Goal: Information Seeking & Learning: Stay updated

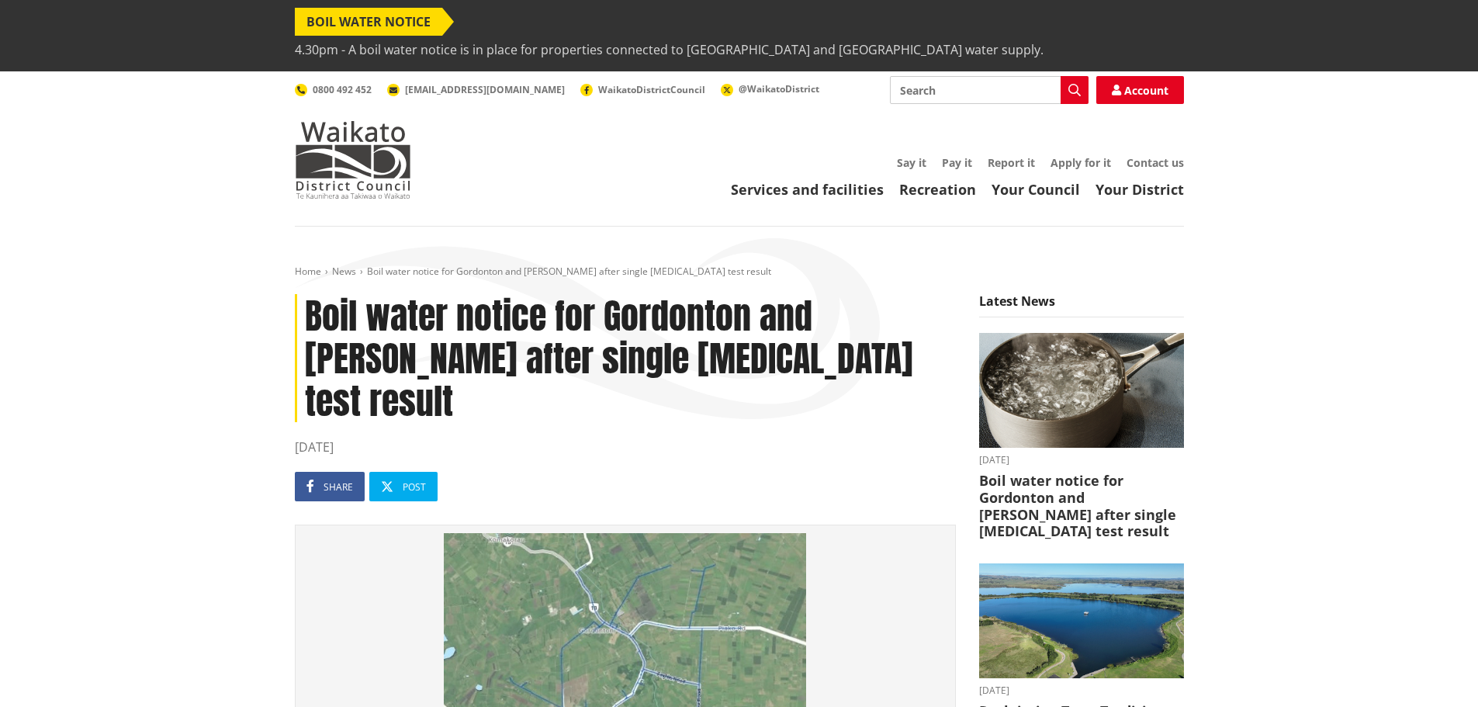
click at [348, 21] on span "BOIL WATER NOTICE" at bounding box center [368, 22] width 147 height 28
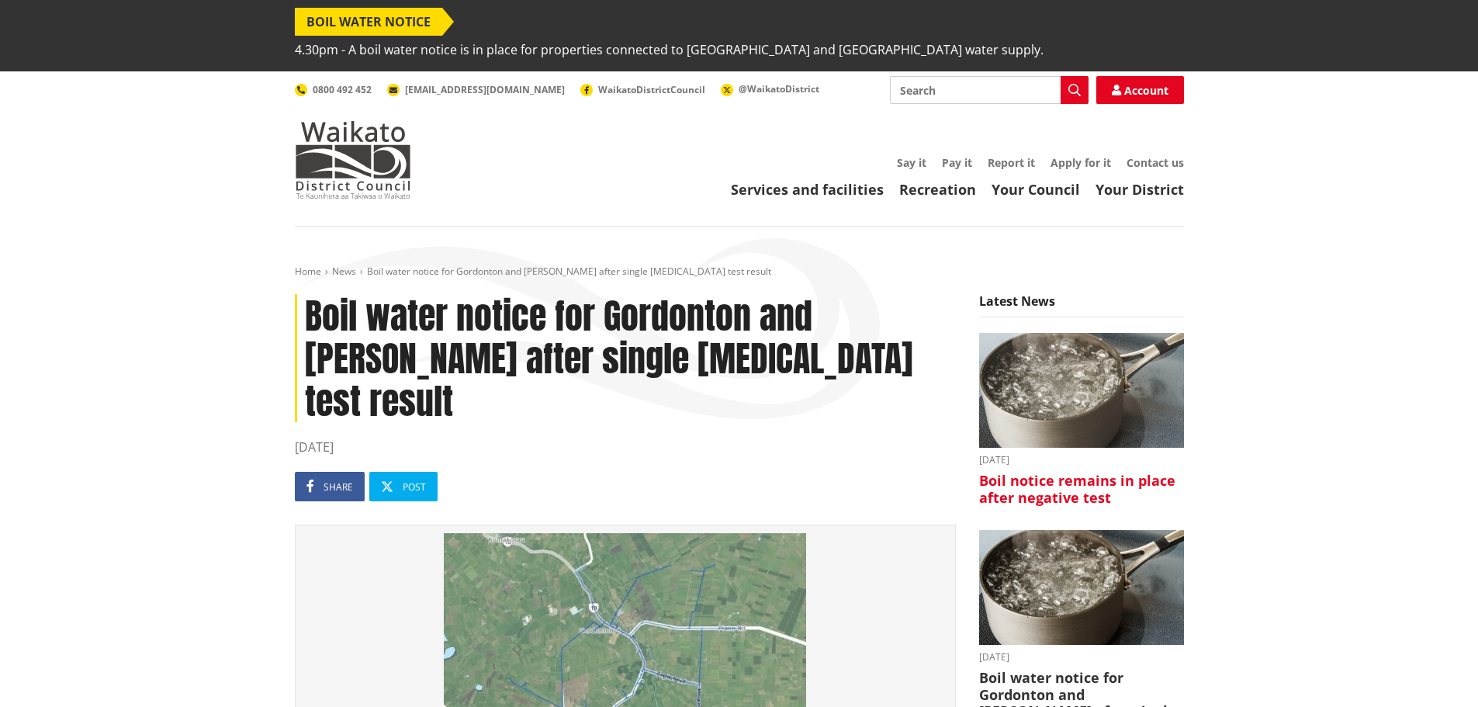
click at [1013, 398] on img at bounding box center [1081, 391] width 205 height 116
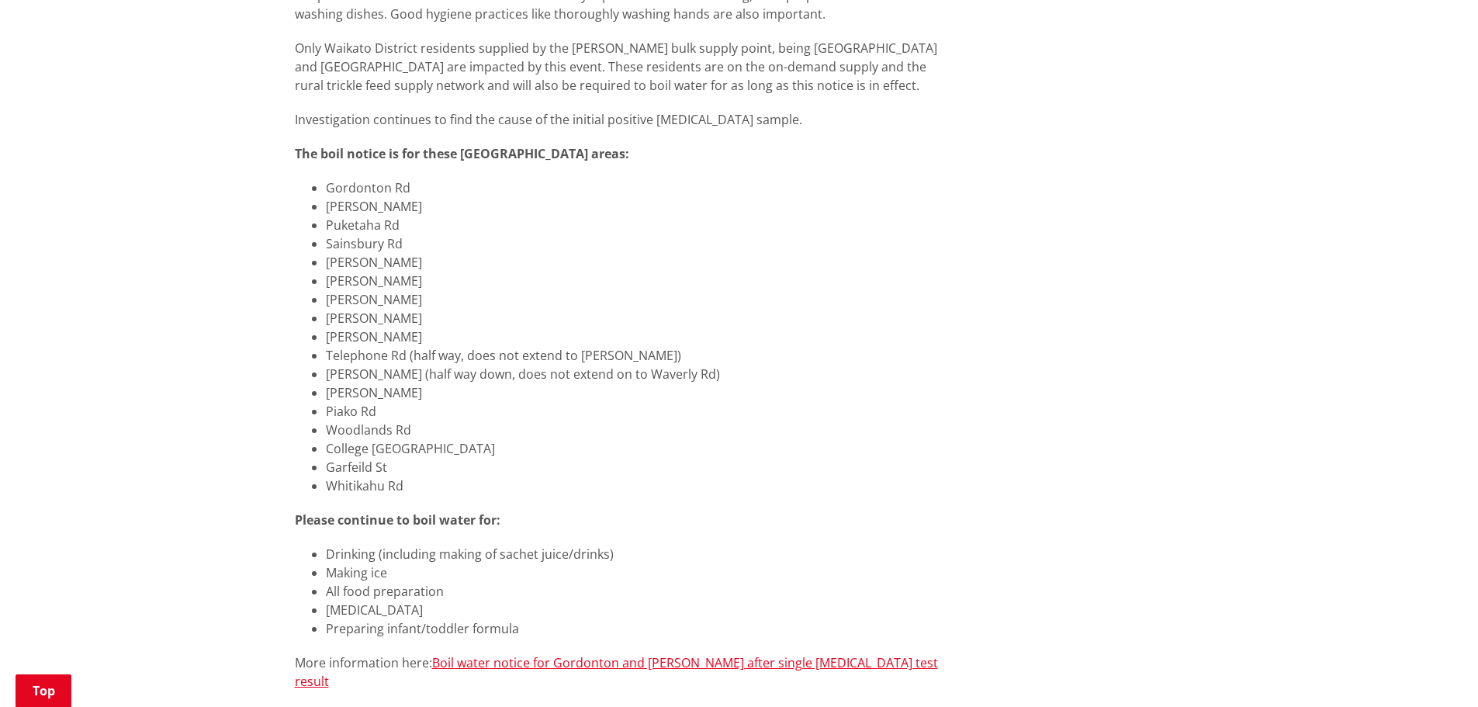
scroll to position [1086, 0]
